Goal: Information Seeking & Learning: Learn about a topic

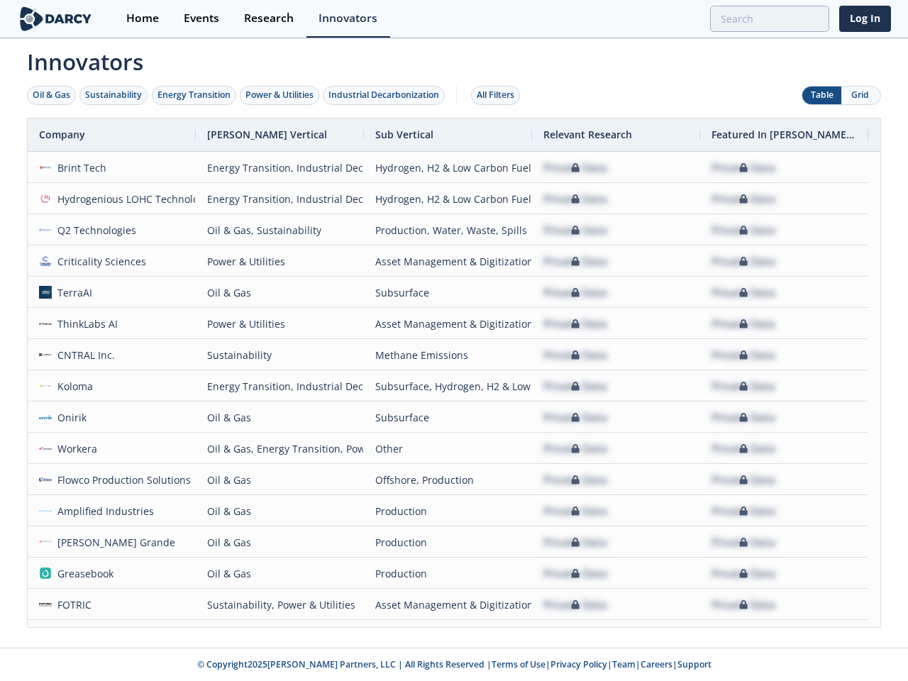
click at [52, 95] on div "Oil & Gas" at bounding box center [52, 95] width 38 height 13
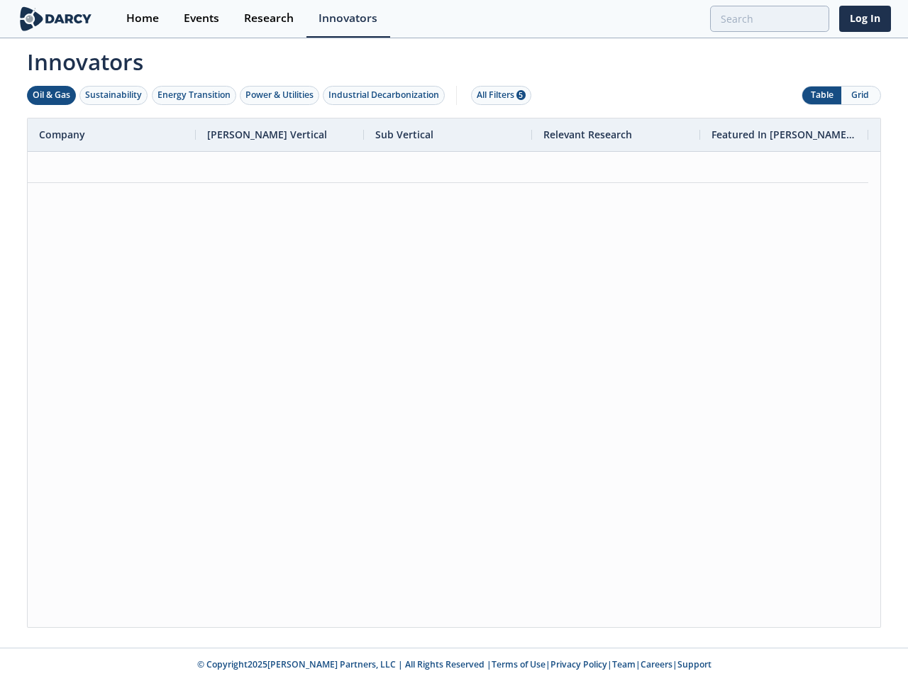
click at [114, 95] on div "Sustainability" at bounding box center [113, 95] width 57 height 13
click at [194, 95] on div "Energy Transition" at bounding box center [193, 95] width 73 height 13
click at [281, 95] on div "Power & Utilities" at bounding box center [279, 95] width 68 height 13
